Goal: Obtain resource: Download file/media

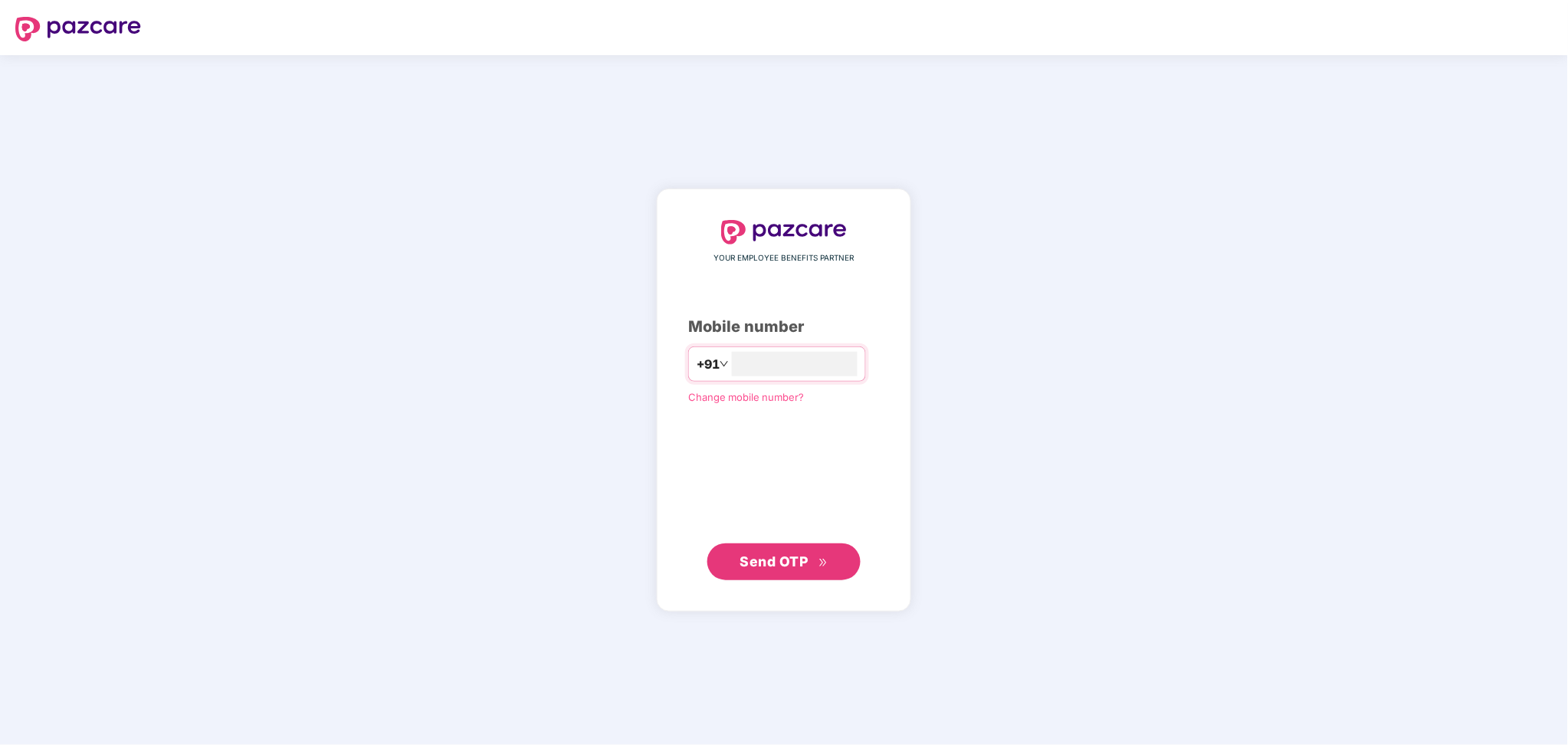
type input "*"
type input "**********"
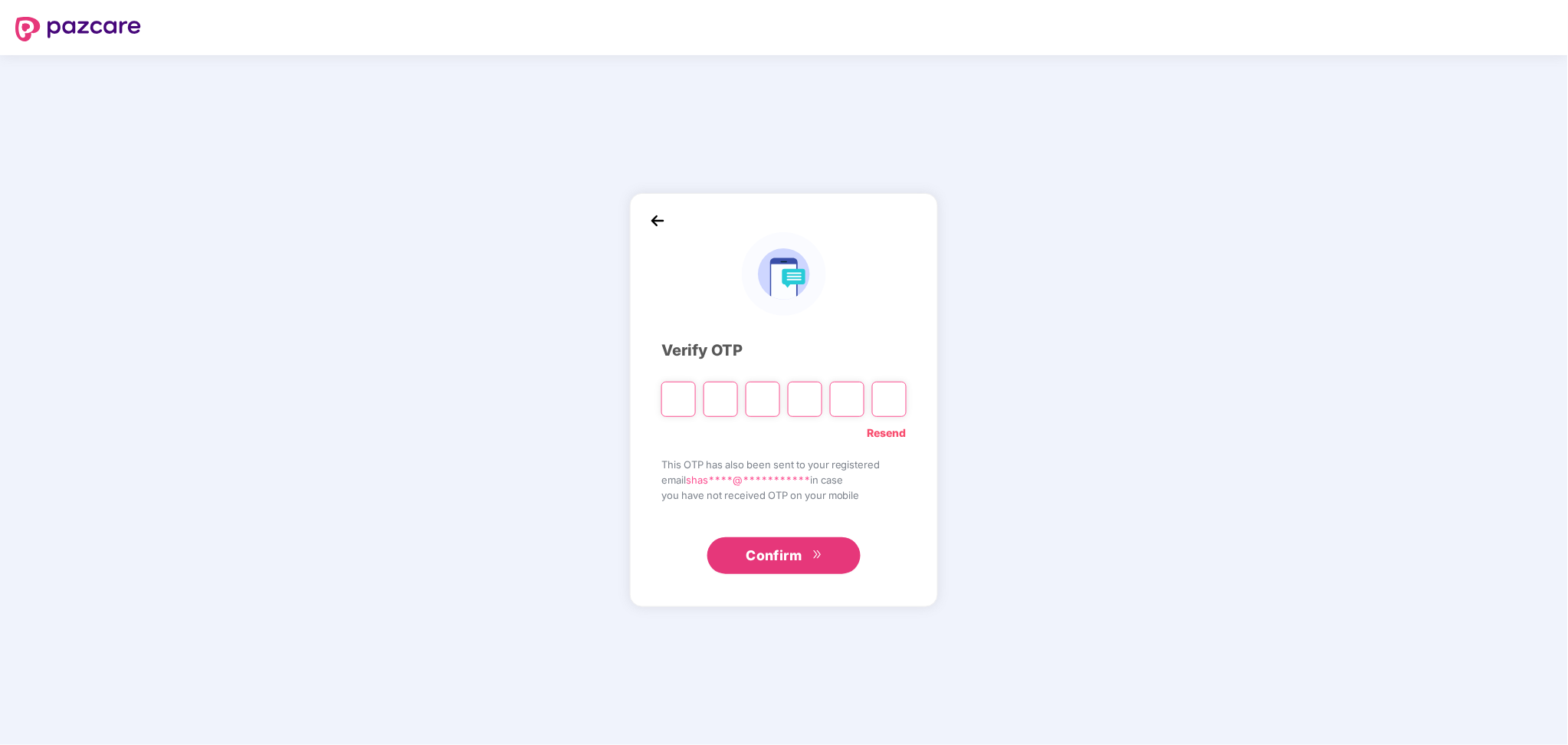
paste input "*"
type input "*"
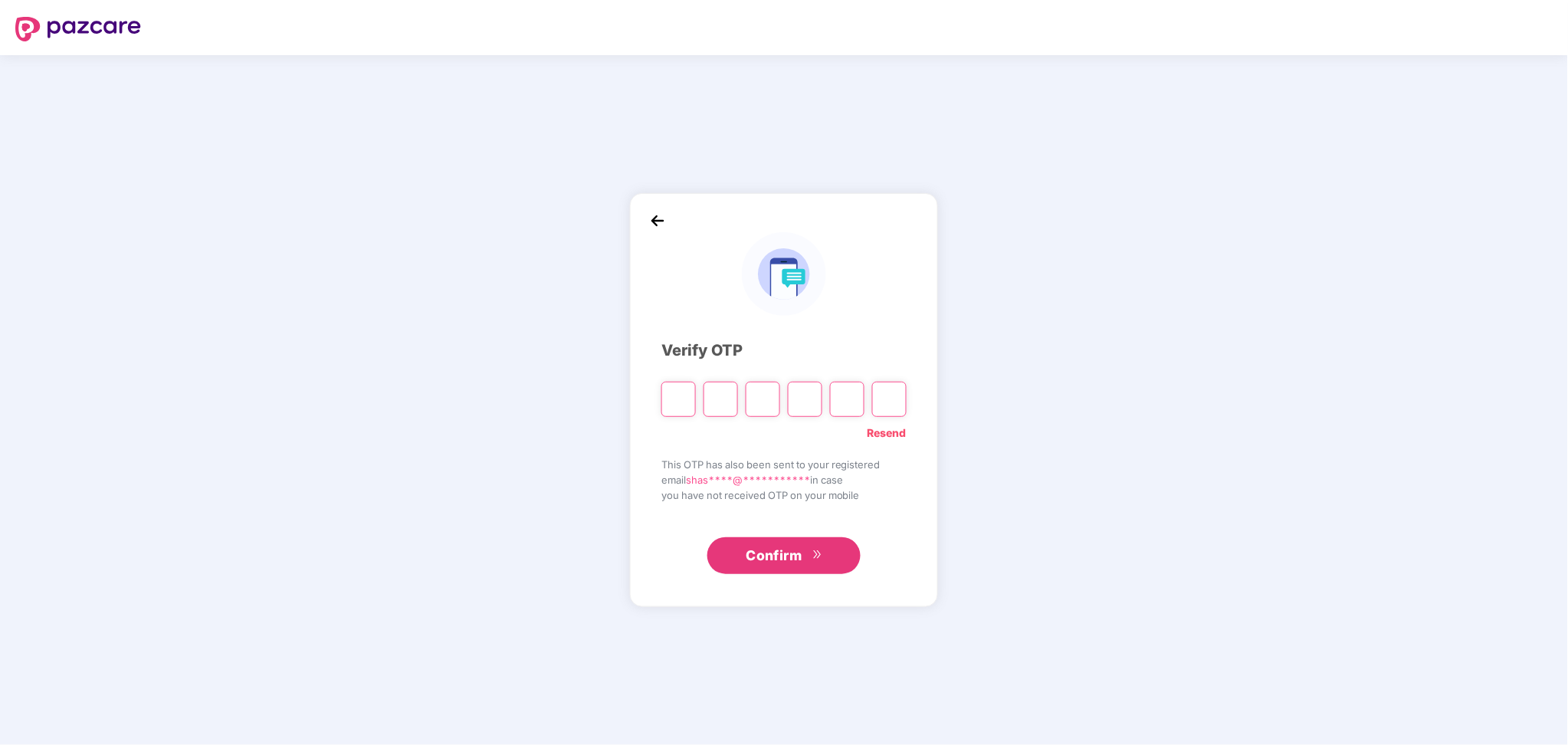
type input "*"
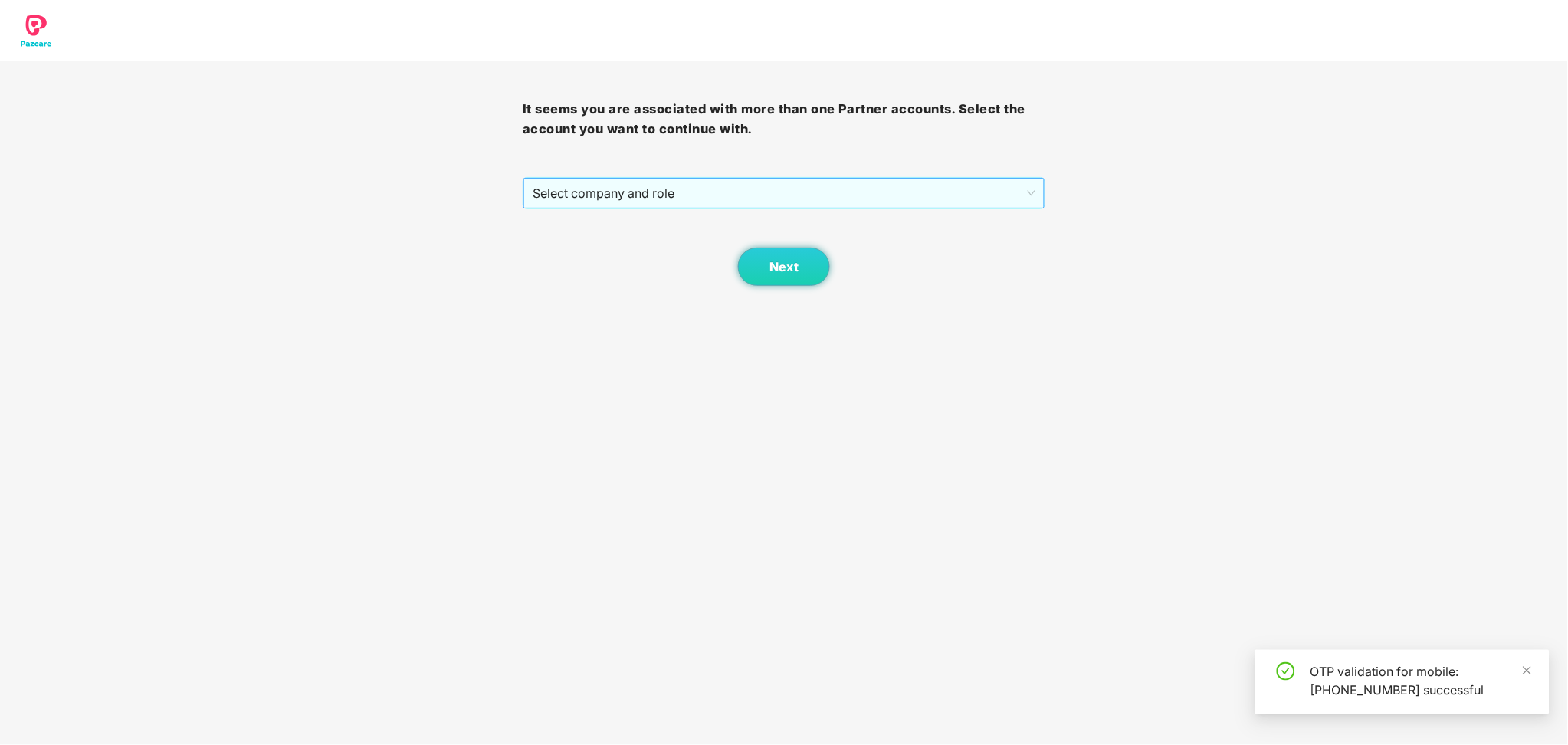
click at [750, 186] on span "Select company and role" at bounding box center [784, 192] width 502 height 29
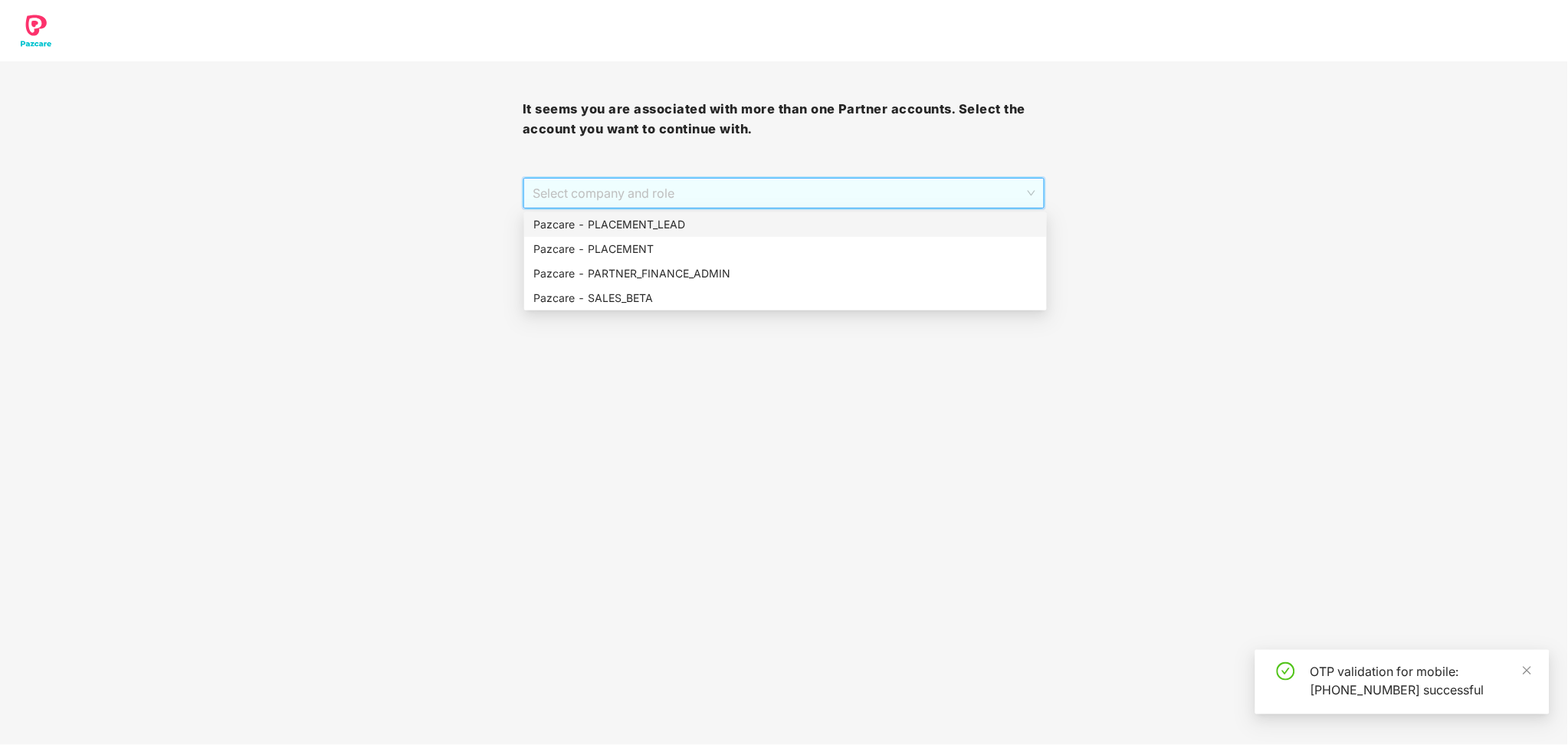
click at [677, 222] on div "Pazcare - PLACEMENT_LEAD" at bounding box center [786, 225] width 504 height 17
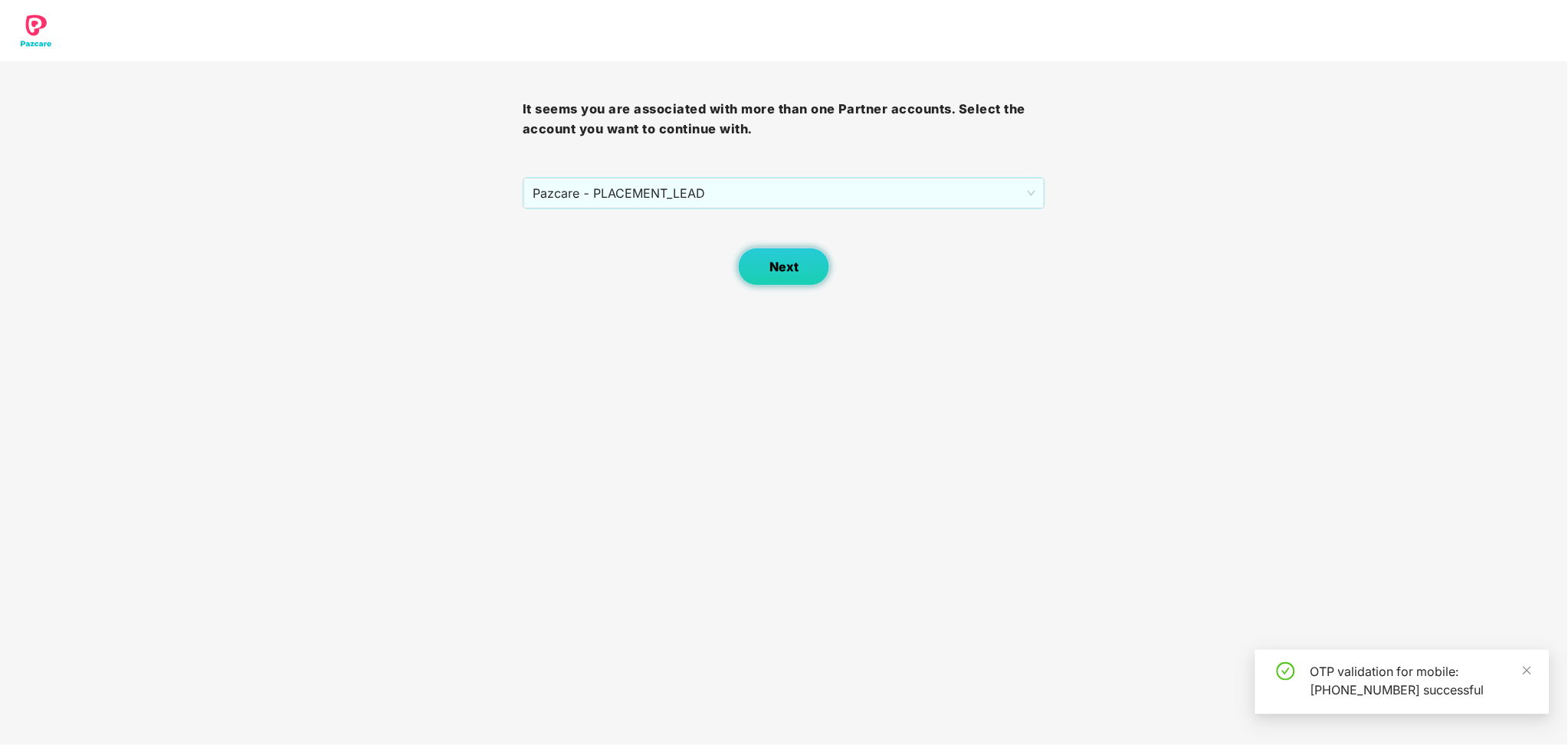
click at [796, 270] on span "Next" at bounding box center [784, 267] width 29 height 14
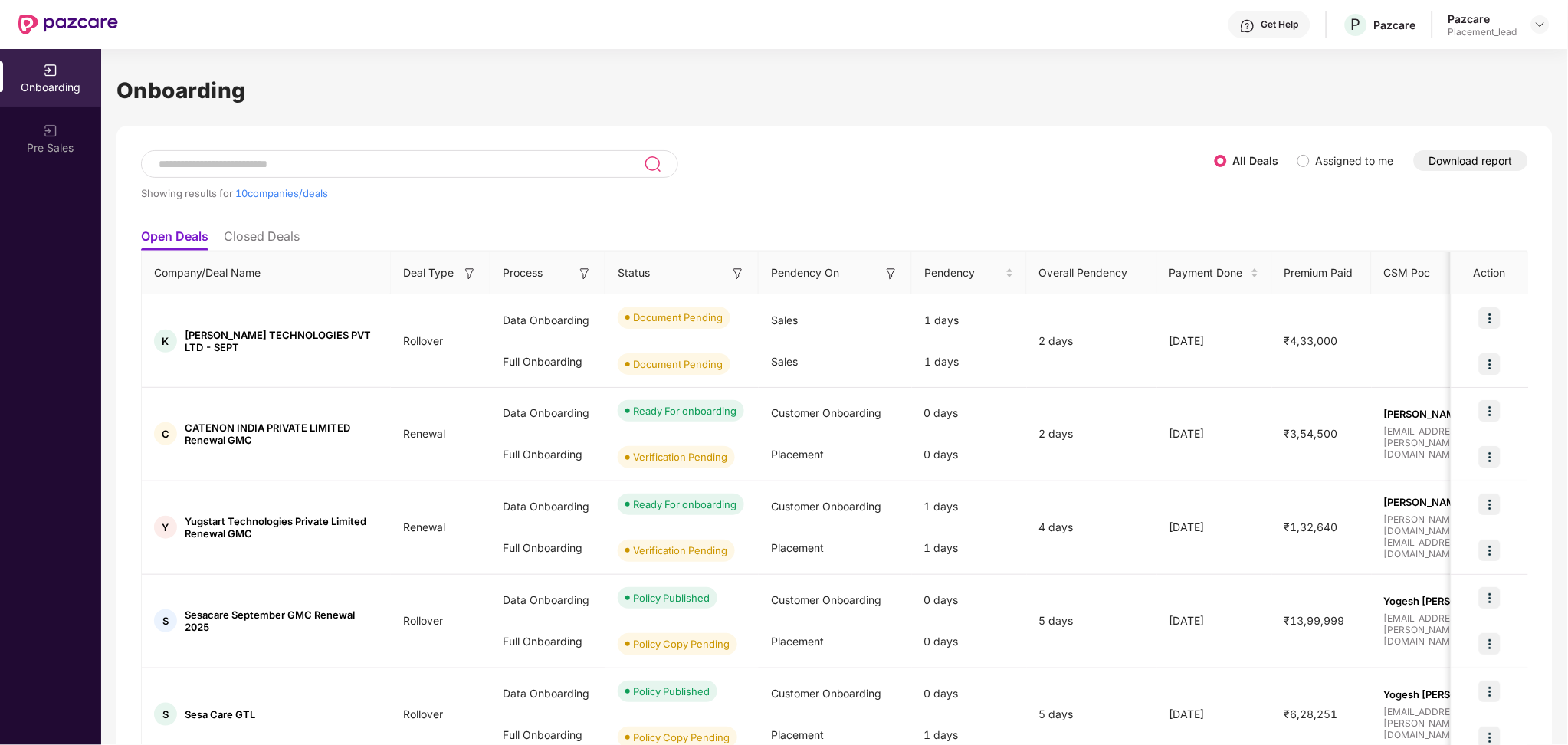
click at [1461, 163] on button "Download report" at bounding box center [1471, 160] width 114 height 20
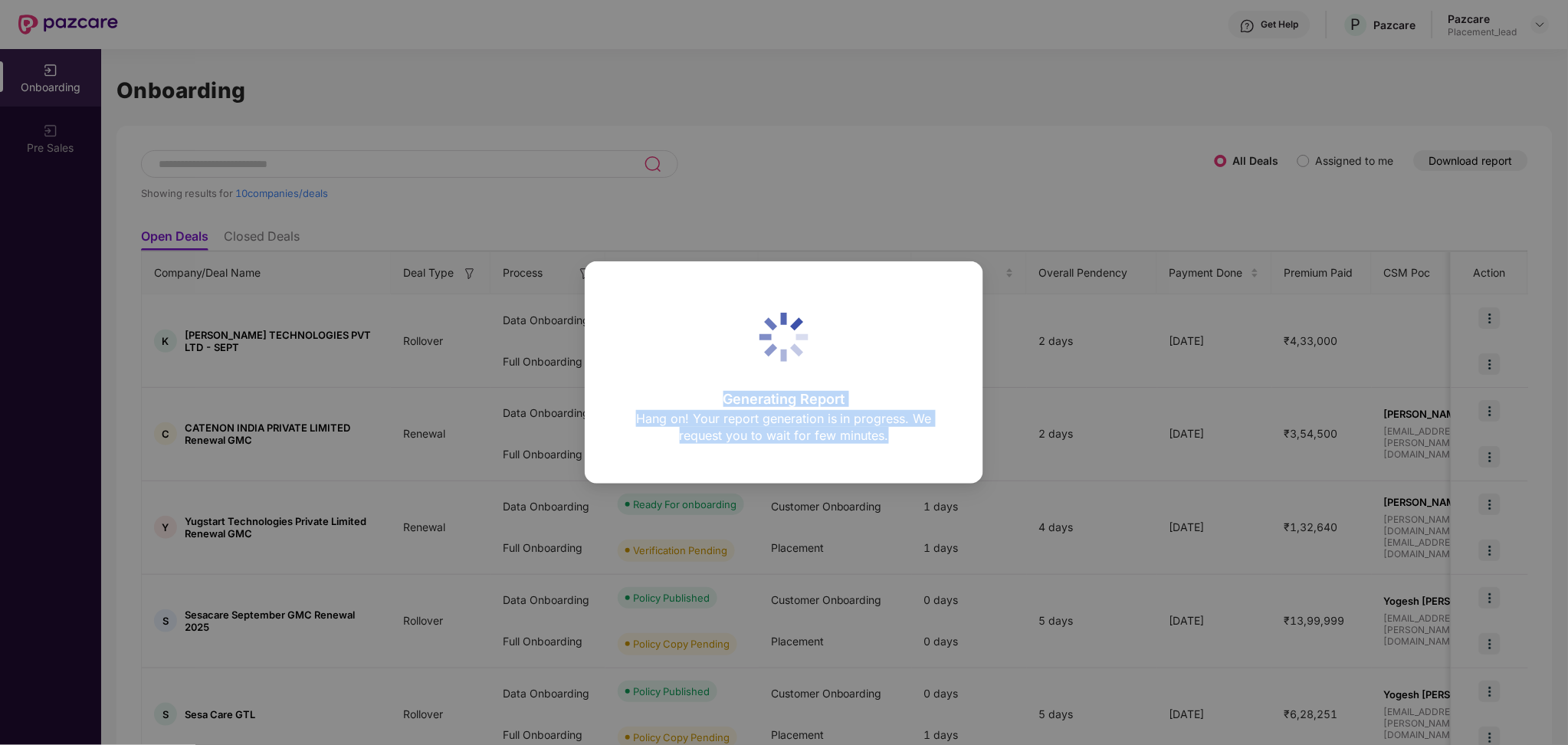
drag, startPoint x: 723, startPoint y: 393, endPoint x: 902, endPoint y: 444, distance: 186.1
click at [902, 444] on div "Generating Report Hang on! Your report generation is in progress. We request yo…" at bounding box center [784, 420] width 326 height 55
click at [902, 444] on div "Generating Report Hang on! Your report generation is in progress. We request yo…" at bounding box center [784, 420] width 326 height 55
drag, startPoint x: 825, startPoint y: 361, endPoint x: 812, endPoint y: 354, distance: 14.8
click at [895, 362] on div "Generating Report Hang on! Your report generation is in progress. We request yo…" at bounding box center [784, 372] width 326 height 151
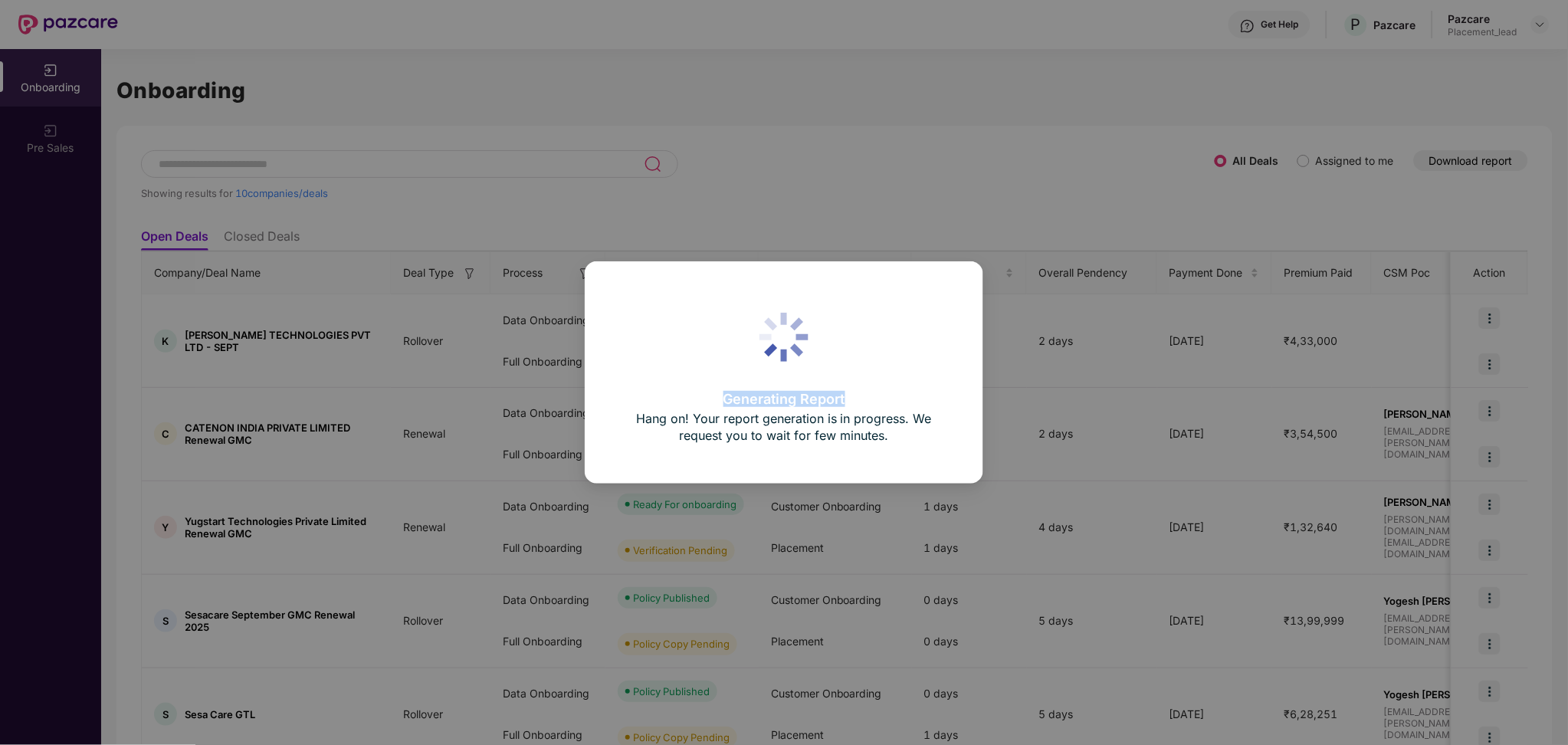
drag, startPoint x: 771, startPoint y: 345, endPoint x: 853, endPoint y: 356, distance: 82.7
click at [853, 356] on div "Generating Report Hang on! Your report generation is in progress. We request yo…" at bounding box center [784, 372] width 326 height 151
click at [748, 417] on p "Hang on! Your report generation is in progress. We request you to wait for few …" at bounding box center [784, 427] width 326 height 34
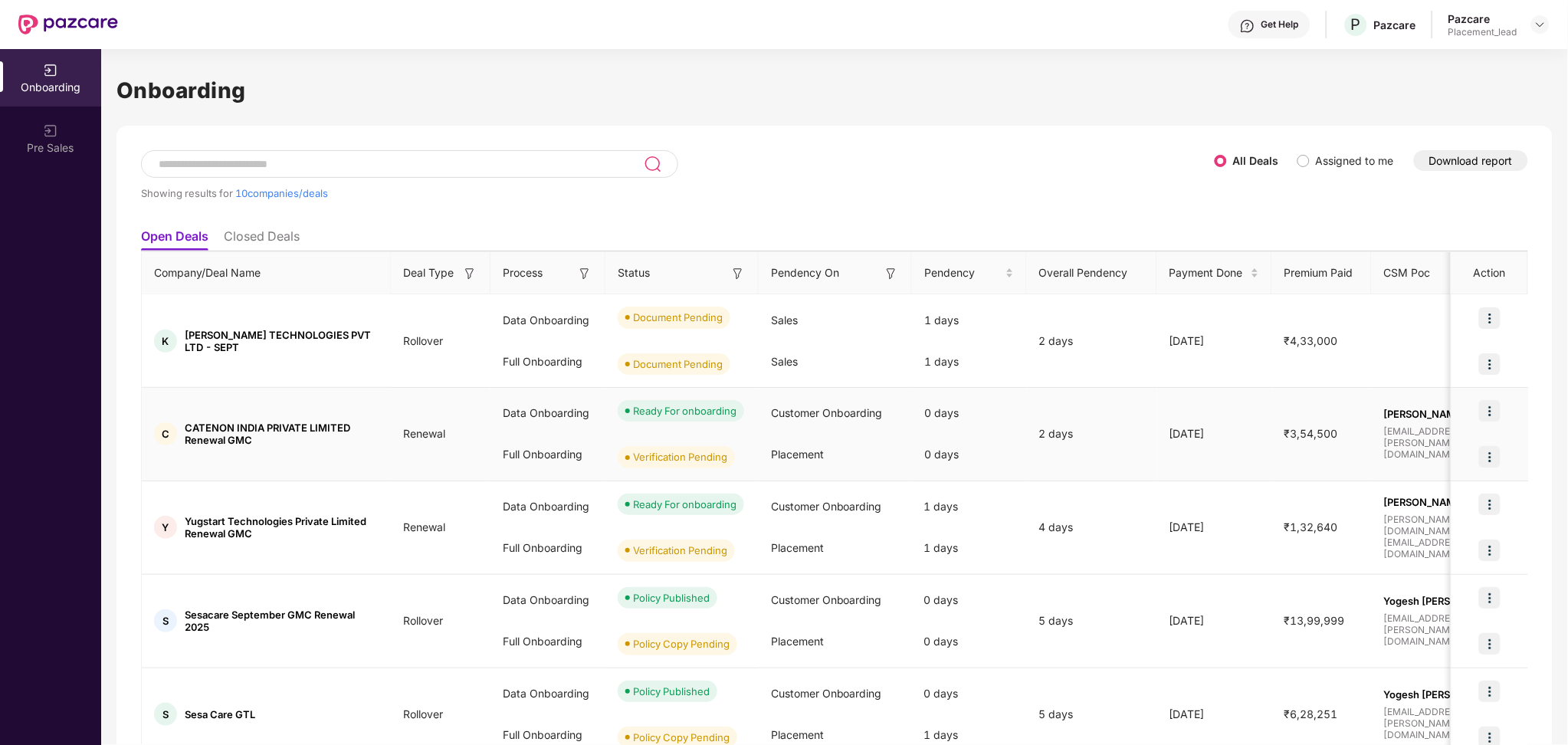
drag, startPoint x: 725, startPoint y: 397, endPoint x: 929, endPoint y: 443, distance: 209.1
click at [929, 443] on body "Get Help P Pazcare Pazcare Placement_lead Onboarding Pre Sales Onboarding Showi…" at bounding box center [784, 372] width 1568 height 745
